Goal: Navigation & Orientation: Find specific page/section

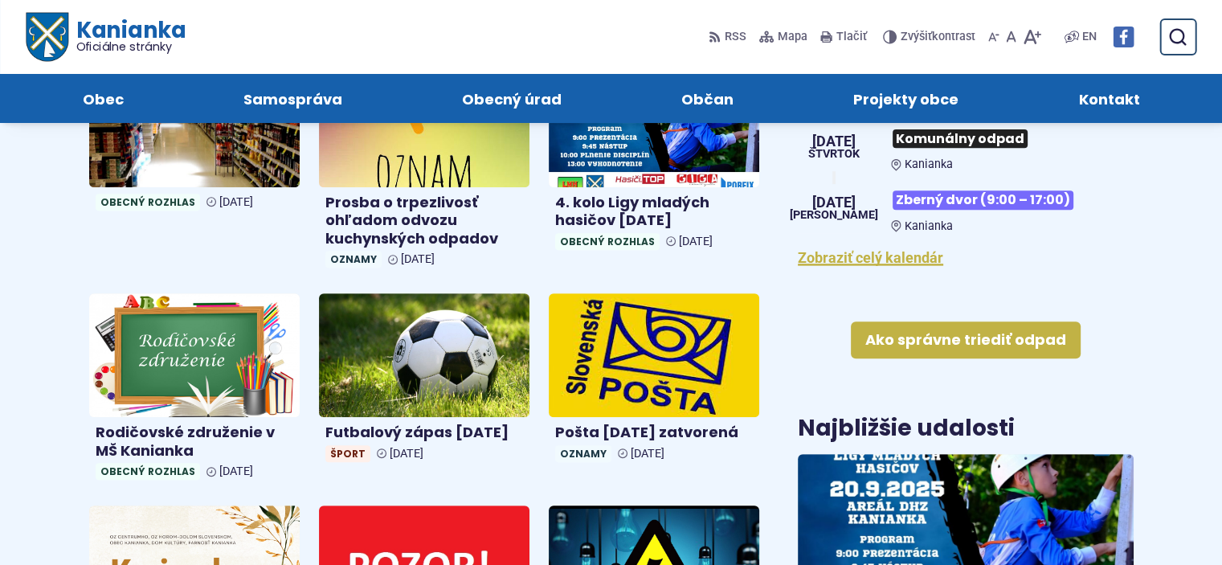
scroll to position [535, 0]
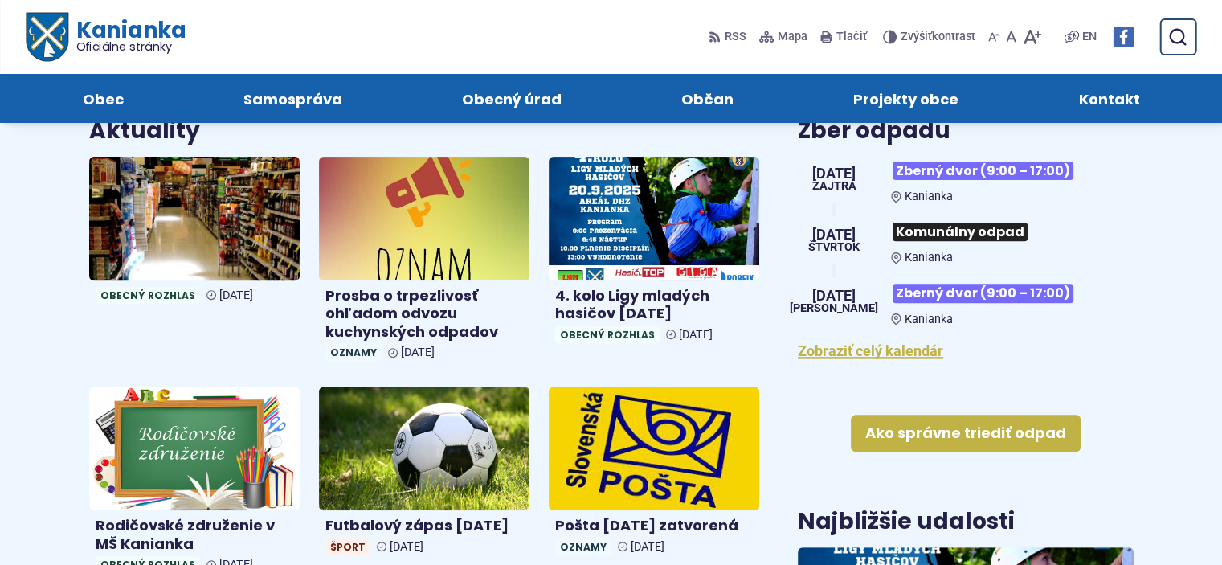
click at [157, 194] on img at bounding box center [194, 218] width 243 height 142
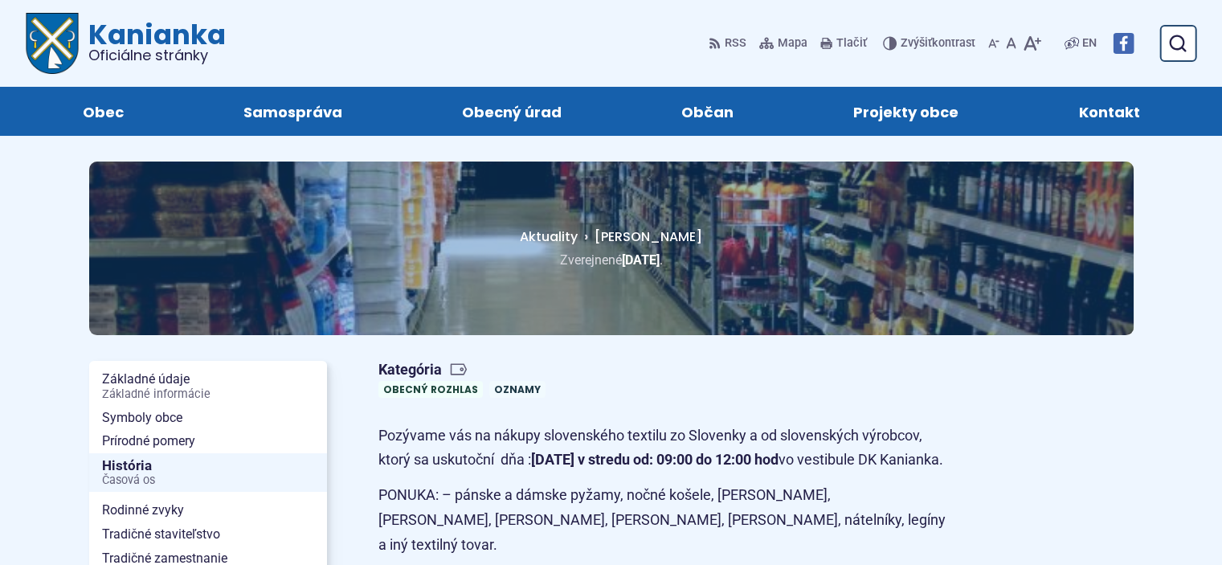
click at [129, 38] on span "Kanianka Oficiálne stránky" at bounding box center [152, 42] width 147 height 42
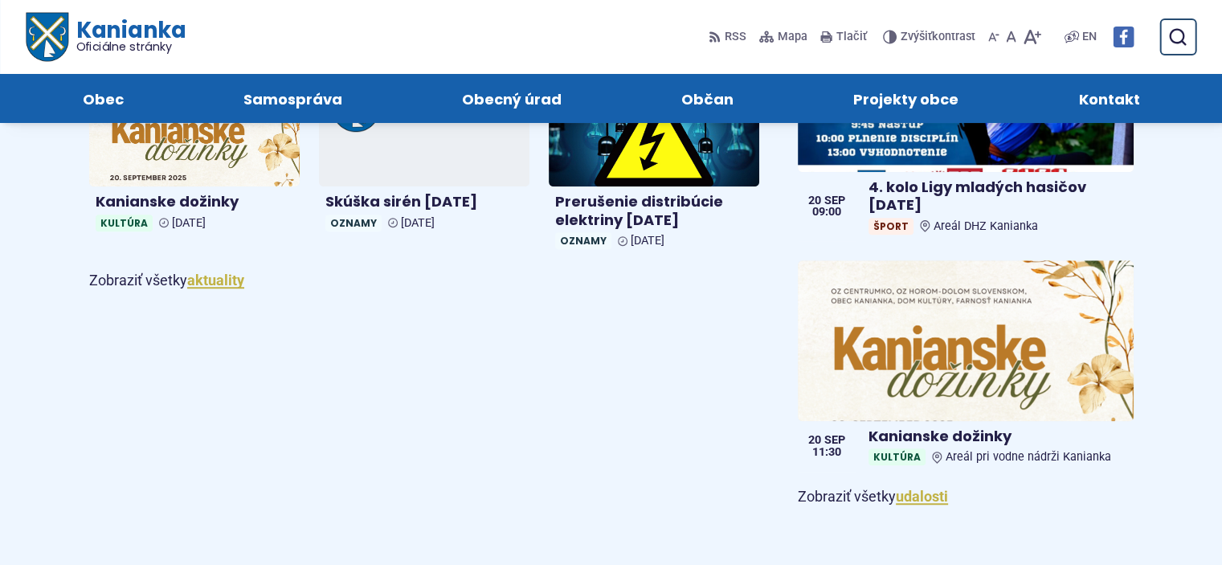
scroll to position [535, 0]
